Goal: Check status: Check status

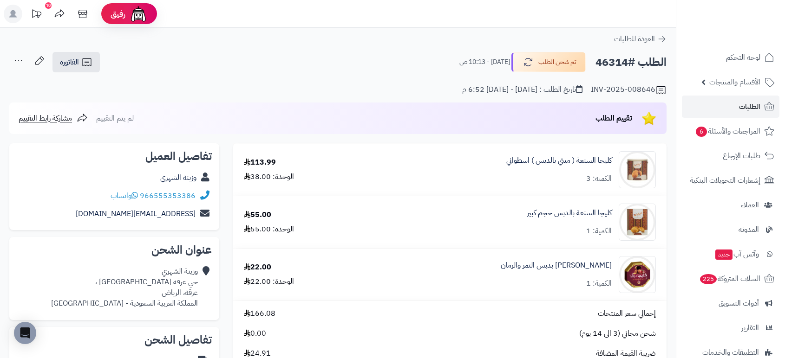
scroll to position [313, 0]
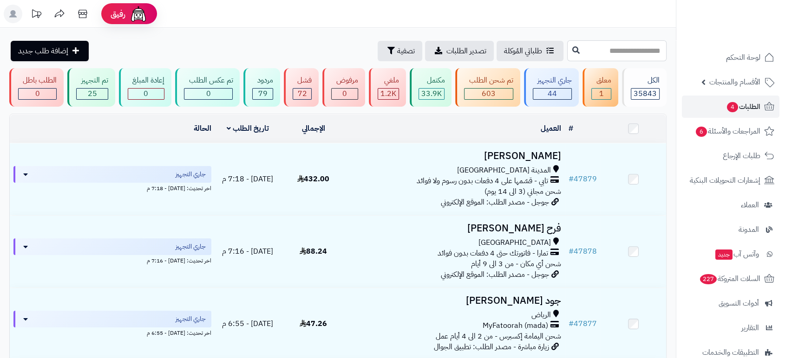
click at [632, 47] on input "text" at bounding box center [616, 50] width 99 height 21
type input "*****"
click at [569, 47] on button at bounding box center [576, 50] width 14 height 18
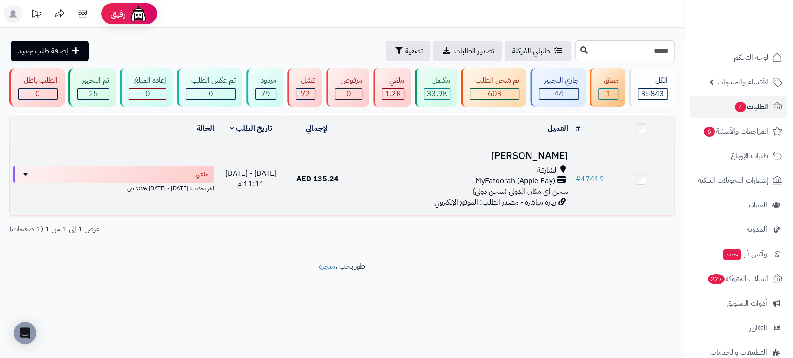
click at [513, 157] on h3 "[PERSON_NAME]" at bounding box center [461, 156] width 214 height 11
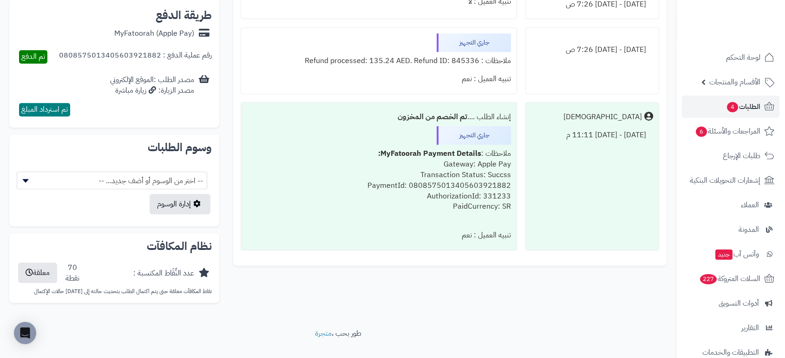
scroll to position [420, 0]
